Goal: Information Seeking & Learning: Learn about a topic

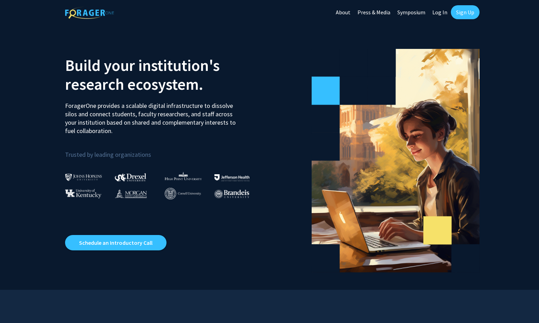
click at [440, 13] on link "Log In" at bounding box center [439, 12] width 22 height 24
select select
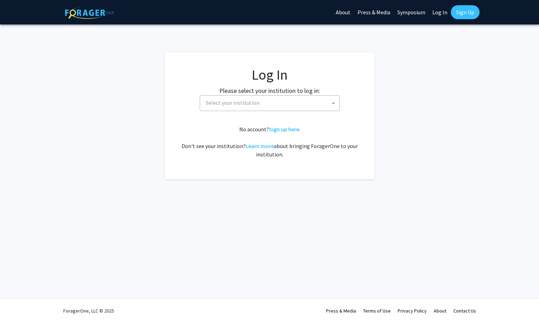
click at [269, 96] on span "Select your institution" at bounding box center [271, 103] width 136 height 14
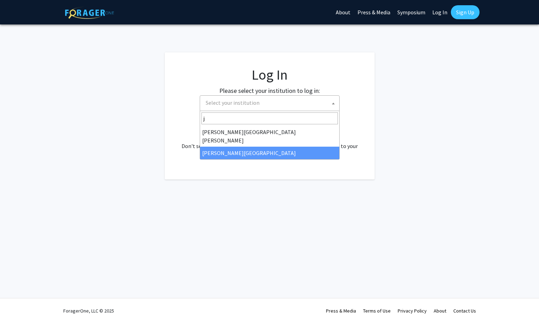
type input "j"
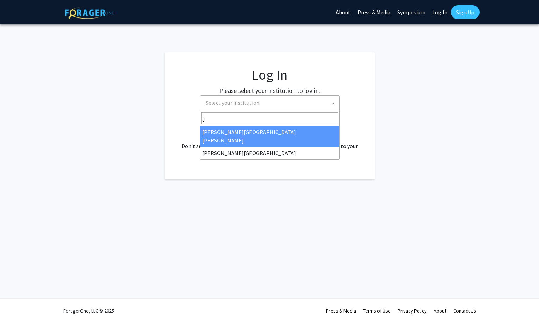
select select "1"
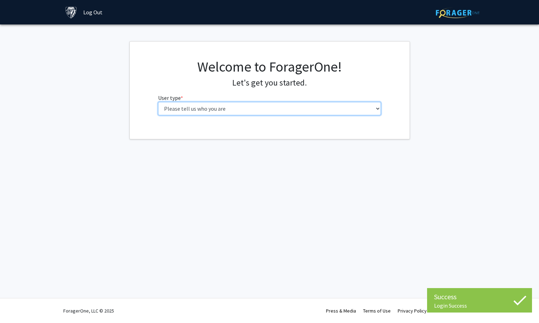
select select "2: masters"
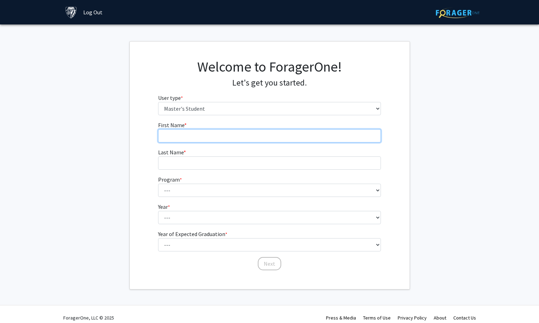
click at [255, 139] on input "First Name * required" at bounding box center [269, 135] width 223 height 13
type input "[PERSON_NAME]"
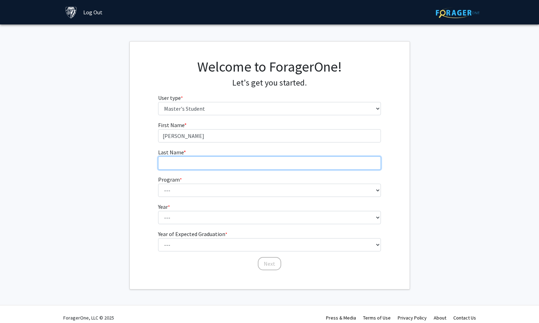
click at [209, 163] on input "Last Name * required" at bounding box center [269, 163] width 223 height 13
type input "[PERSON_NAME]"
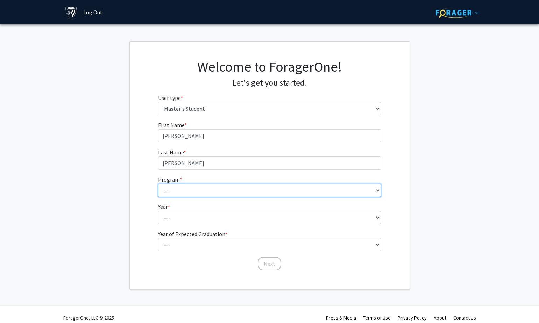
select select "2: 2"
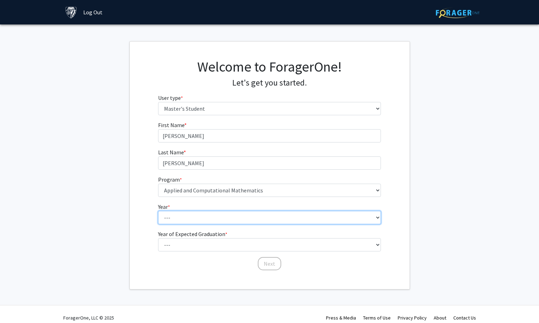
select select "1: first_year"
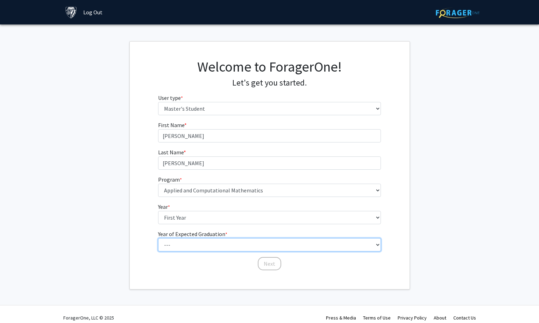
select select "4: 2028"
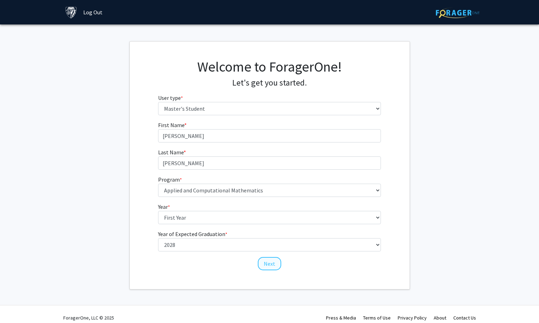
click at [280, 262] on button "Next" at bounding box center [269, 263] width 23 height 13
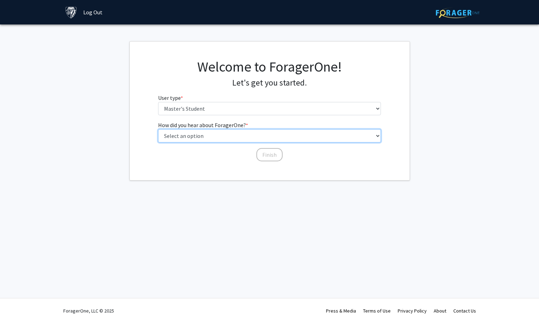
select select "3: university_website"
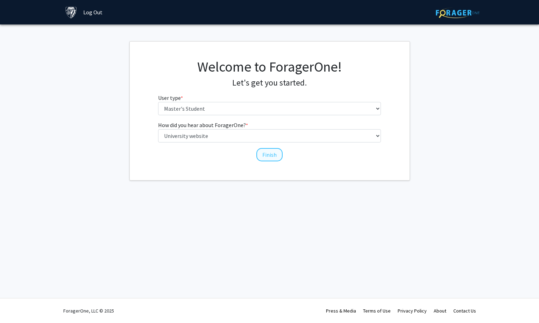
click at [267, 157] on button "Finish" at bounding box center [269, 154] width 26 height 13
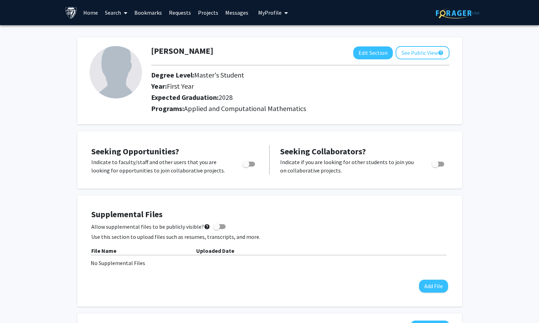
click at [113, 14] on link "Search" at bounding box center [115, 12] width 29 height 24
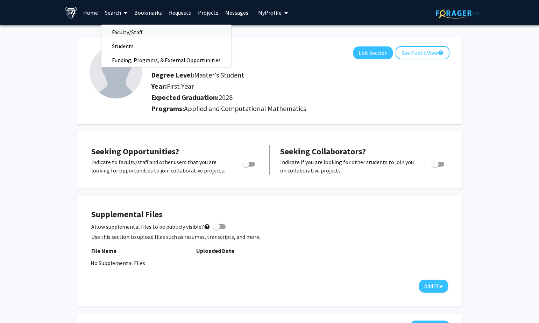
click at [122, 31] on span "Faculty/Staff" at bounding box center [126, 32] width 51 height 14
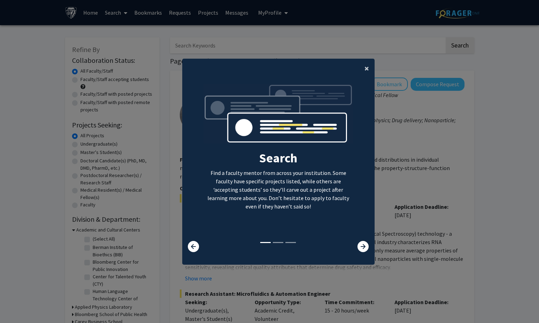
click at [365, 63] on span "×" at bounding box center [366, 68] width 5 height 11
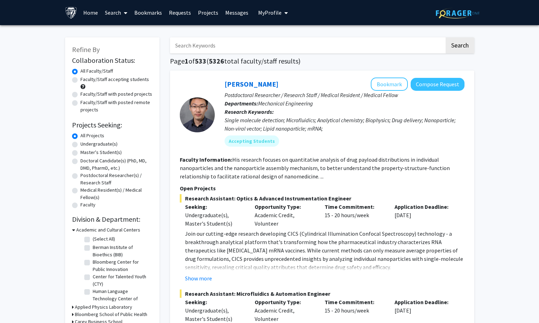
click at [221, 39] on input "Search Keywords" at bounding box center [307, 45] width 274 height 16
click at [459, 46] on button "Search" at bounding box center [459, 45] width 29 height 16
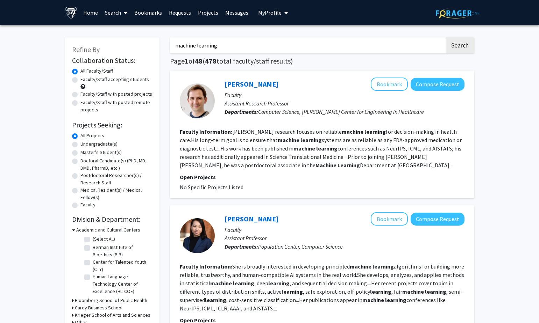
click at [179, 47] on input "machine learning" at bounding box center [307, 45] width 274 height 16
click at [249, 45] on input "machine learning" at bounding box center [307, 45] width 274 height 16
type input "machine learning theory"
click at [459, 46] on button "Search" at bounding box center [459, 45] width 29 height 16
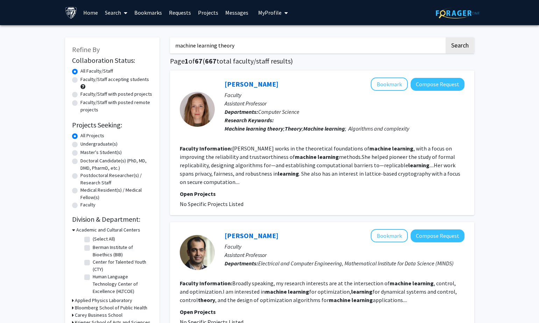
click at [80, 153] on label "Master's Student(s)" at bounding box center [100, 152] width 41 height 7
click at [80, 153] on input "Master's Student(s)" at bounding box center [82, 151] width 5 height 5
radio input "true"
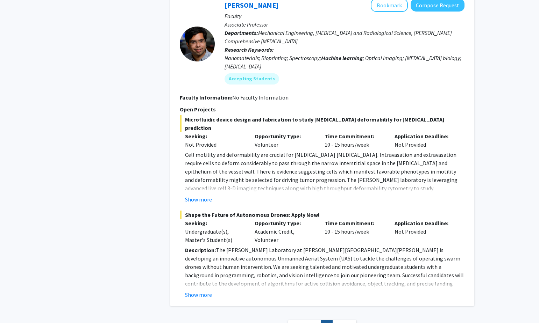
scroll to position [1299, 0]
